Goal: Information Seeking & Learning: Learn about a topic

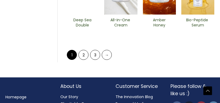
scroll to position [285, 0]
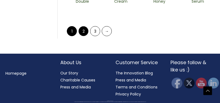
click at [86, 32] on link "2" at bounding box center [83, 31] width 10 height 10
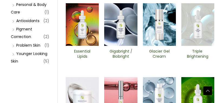
scroll to position [232, 0]
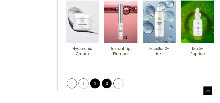
click at [110, 86] on link "3" at bounding box center [107, 84] width 10 height 10
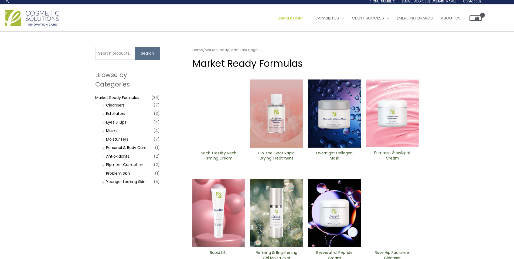
scroll to position [5, 0]
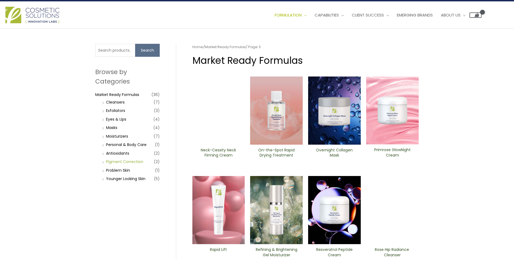
click at [120, 103] on link "PIgment Correction" at bounding box center [124, 161] width 37 height 5
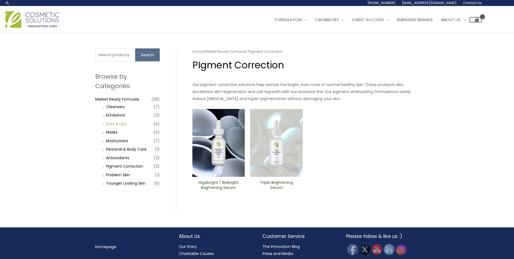
click at [116, 122] on link "Eyes & Lips" at bounding box center [116, 123] width 20 height 5
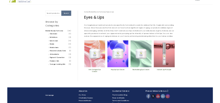
scroll to position [22, 0]
